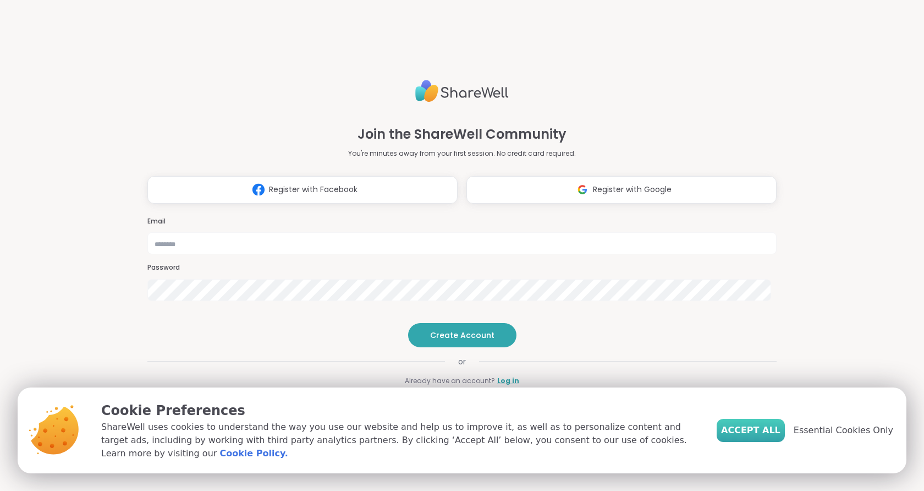
click at [757, 436] on span "Accept All" at bounding box center [750, 430] width 59 height 13
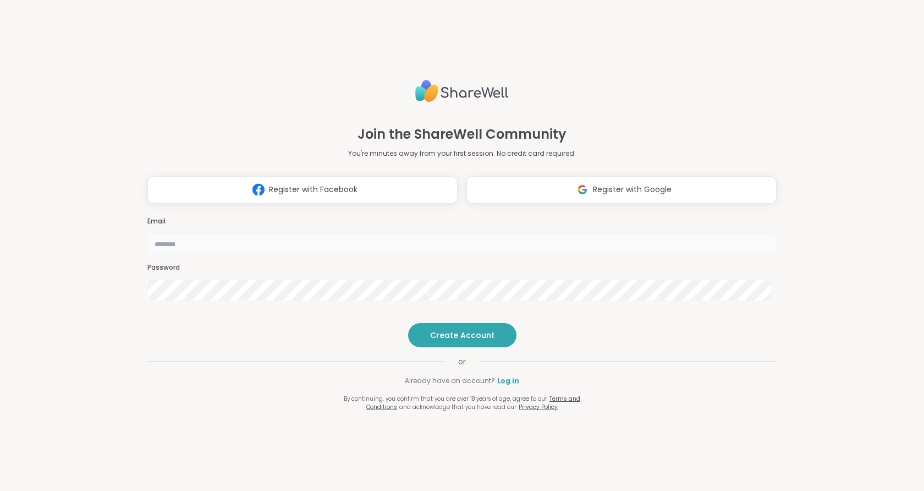
click at [461, 232] on input "email" at bounding box center [461, 243] width 629 height 22
type input "**********"
click at [452, 341] on span "Create Account" at bounding box center [462, 335] width 64 height 11
